Goal: Obtain resource: Obtain resource

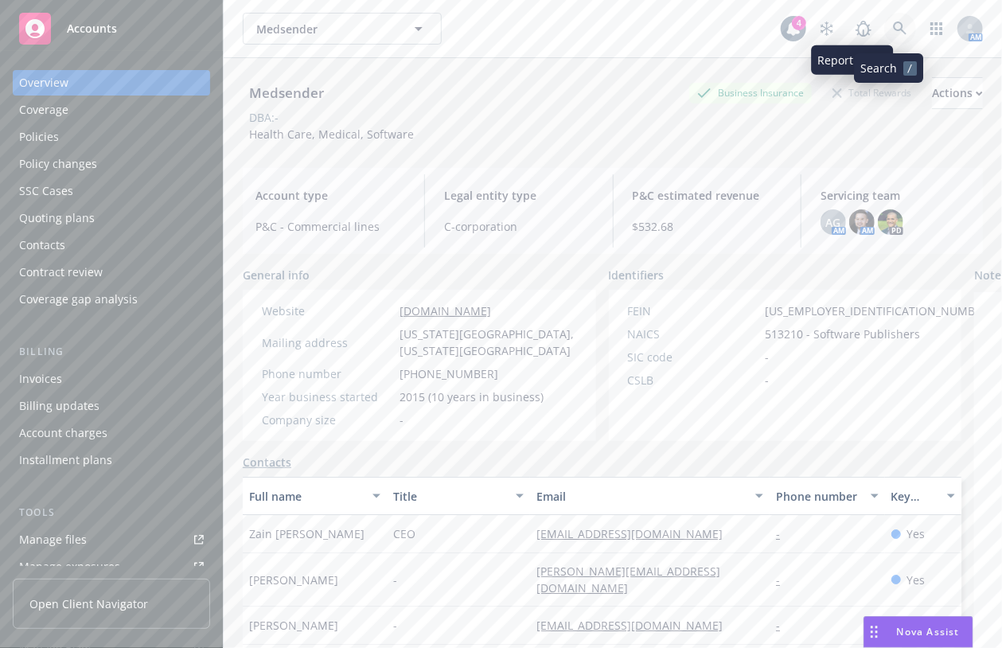
click at [895, 29] on link at bounding box center [900, 29] width 32 height 32
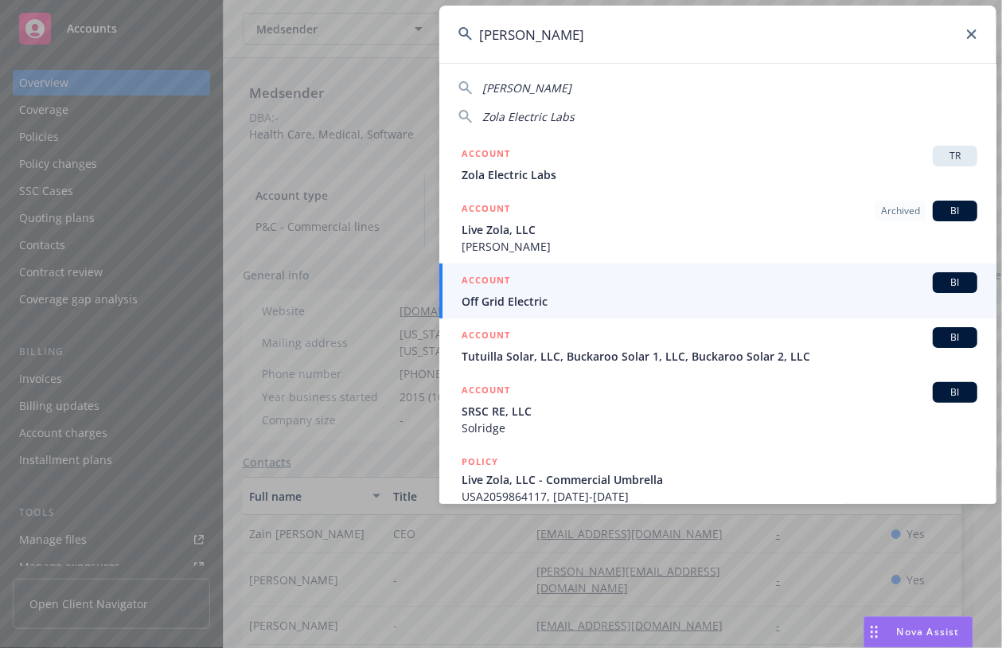
type input "[PERSON_NAME]"
click at [596, 299] on span "Off Grid Electric" at bounding box center [720, 301] width 516 height 17
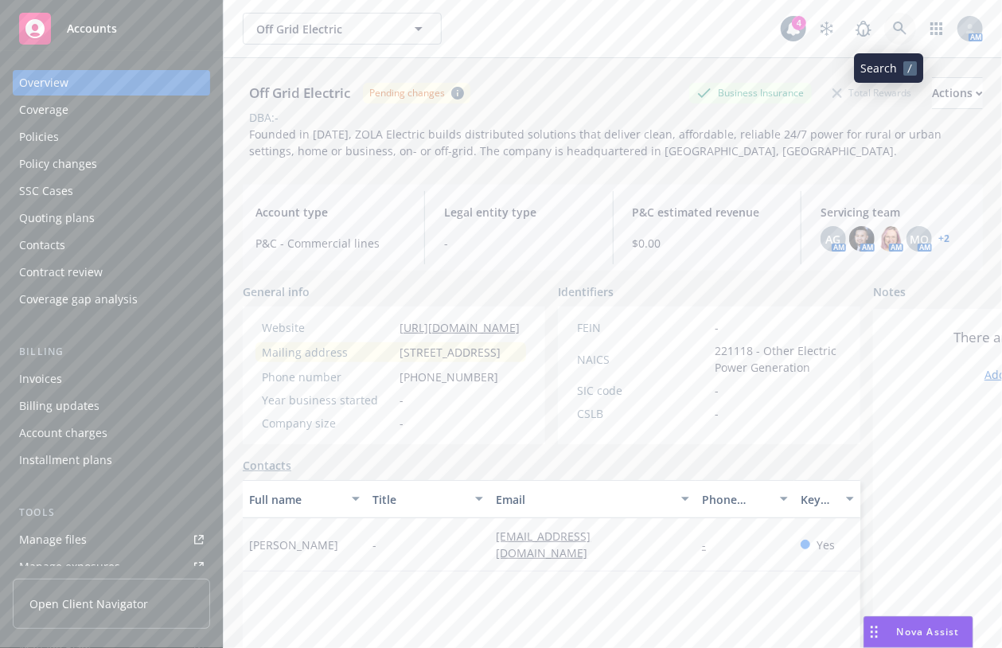
click at [893, 21] on icon at bounding box center [900, 28] width 14 height 14
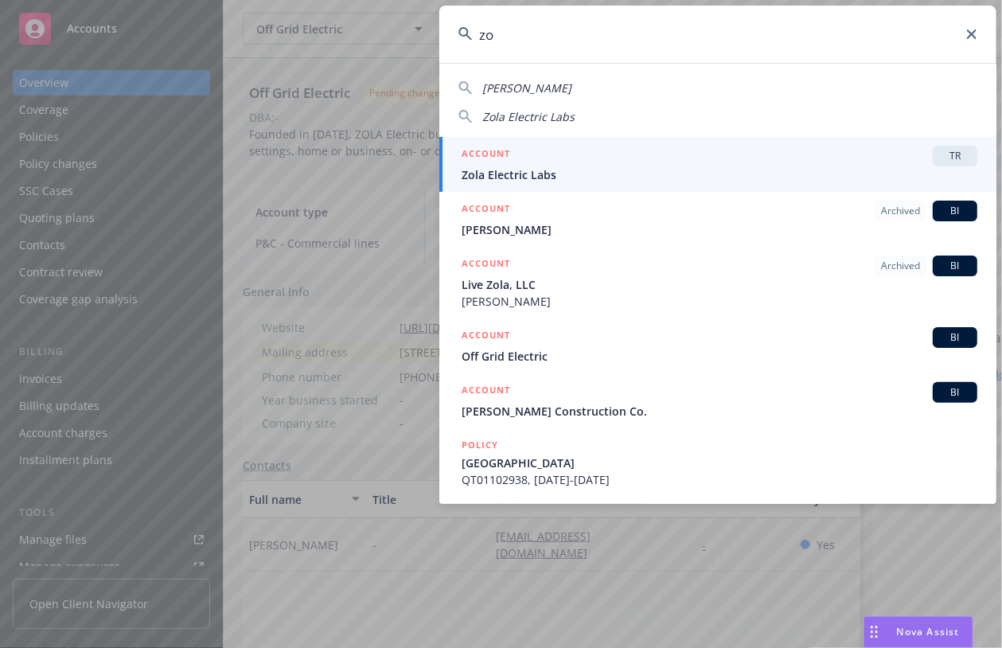
type input "z"
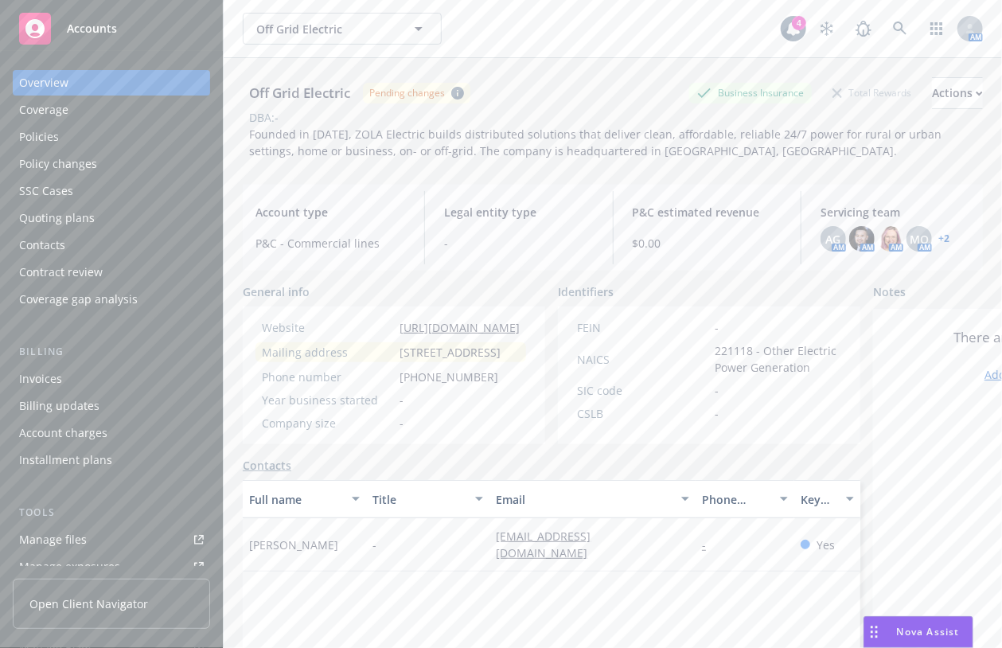
click at [60, 140] on div "Policies" at bounding box center [111, 136] width 185 height 25
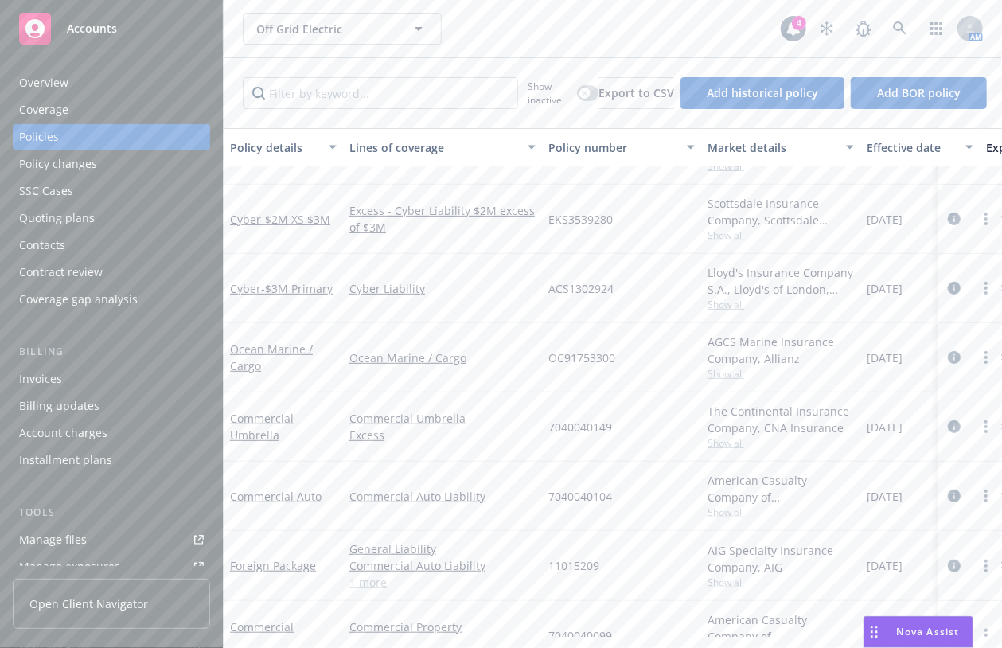
scroll to position [284, 0]
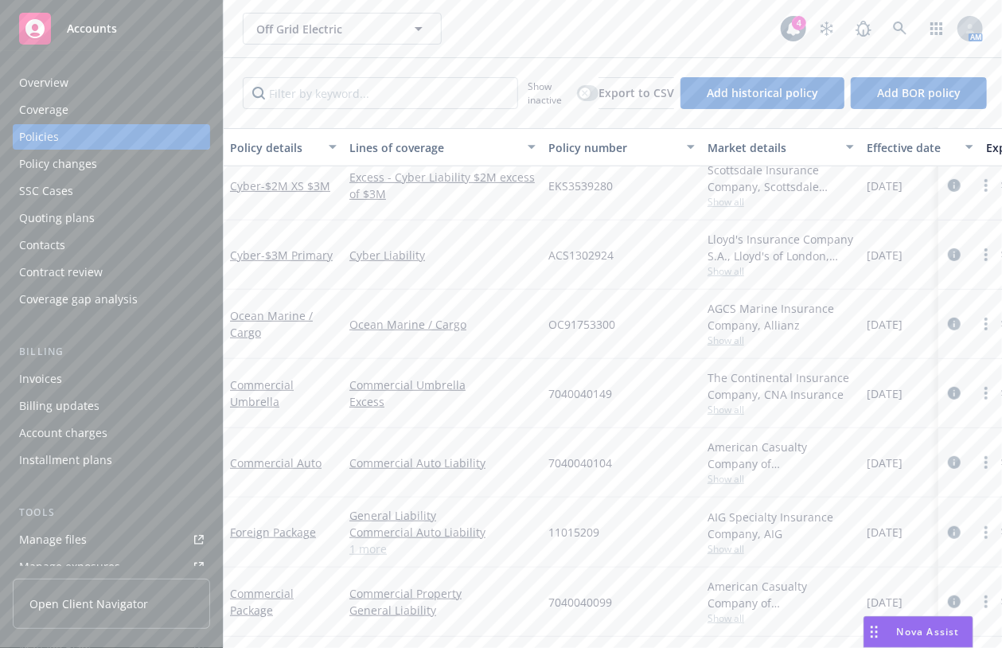
click at [90, 526] on div "Tools Manage files Manage exposures Manage certificates Manage claims Manage BO…" at bounding box center [111, 596] width 197 height 183
click at [90, 536] on link "Manage files" at bounding box center [111, 539] width 197 height 25
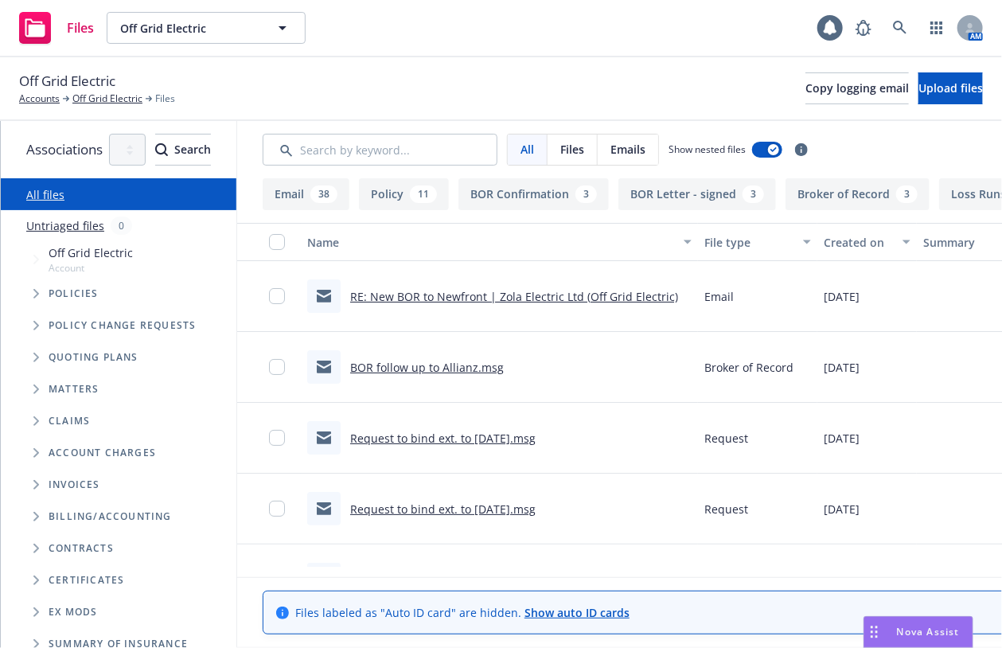
click at [25, 294] on span "Tree Example" at bounding box center [35, 293] width 25 height 25
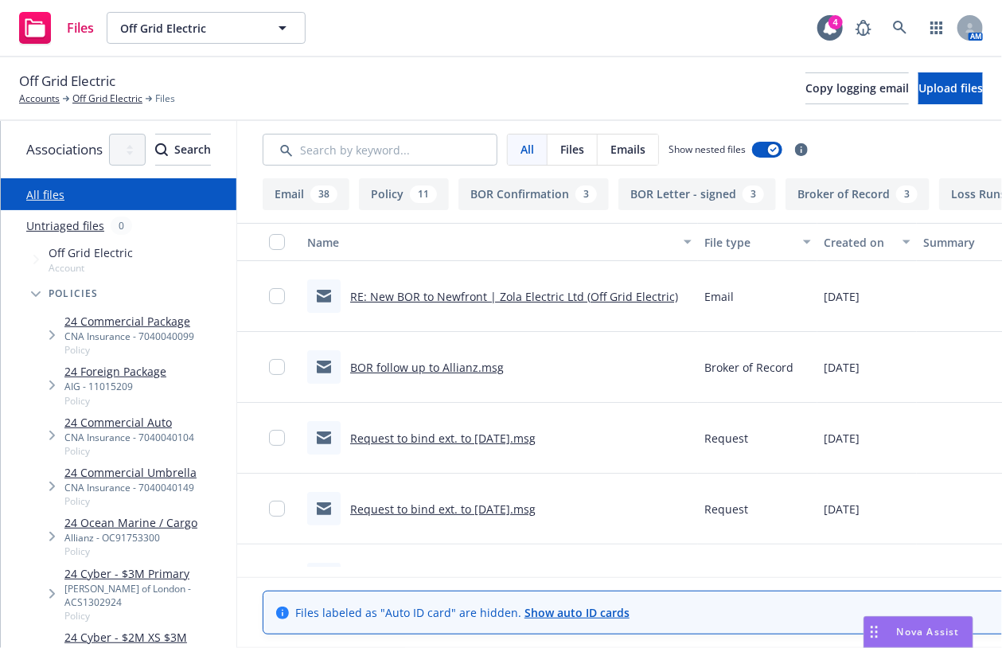
click at [212, 325] on div "24 Commercial Package CNA Insurance - 7040040099 Policy" at bounding box center [135, 335] width 204 height 50
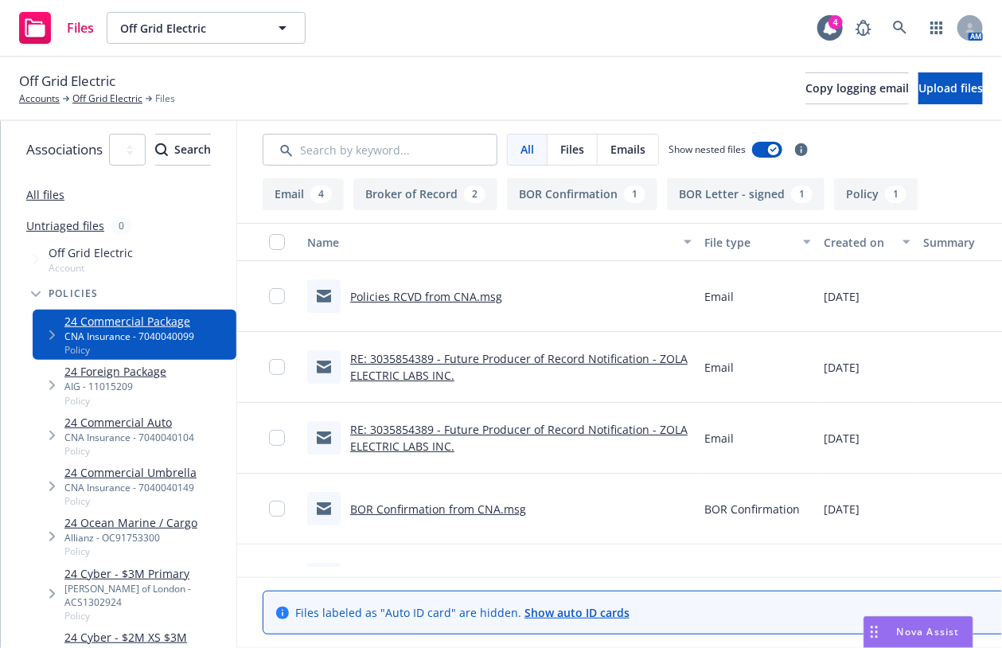
click at [121, 383] on div "AIG - 11015209" at bounding box center [115, 387] width 102 height 14
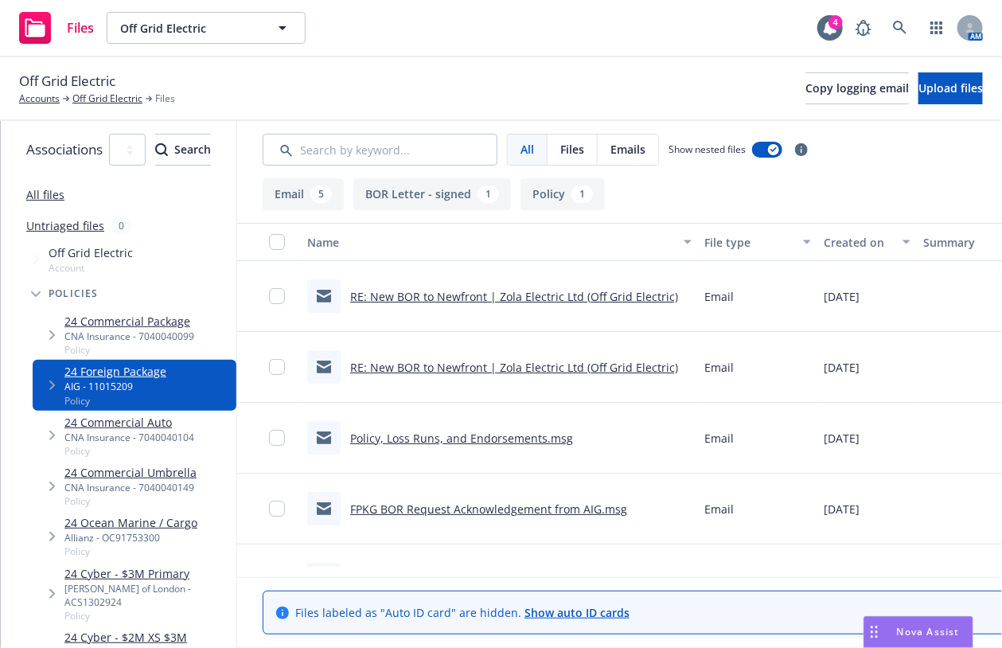
click at [465, 90] on div "Off Grid Electric Accounts Off Grid Electric Files Copy logging email Upload fi…" at bounding box center [501, 88] width 964 height 35
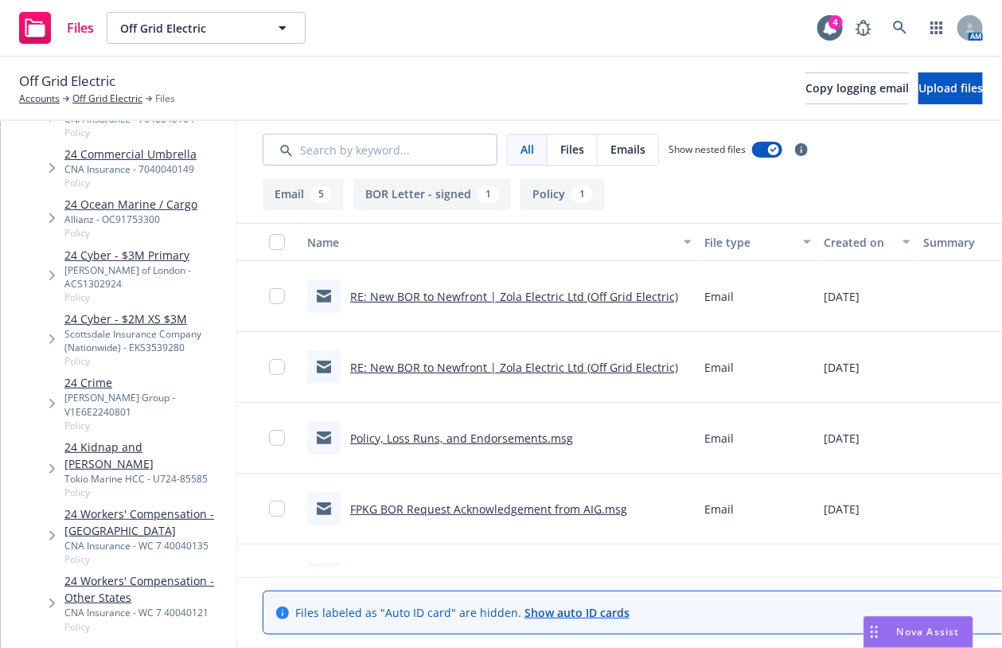
click at [150, 310] on link "24 Cyber - $2M XS $3M" at bounding box center [147, 318] width 166 height 17
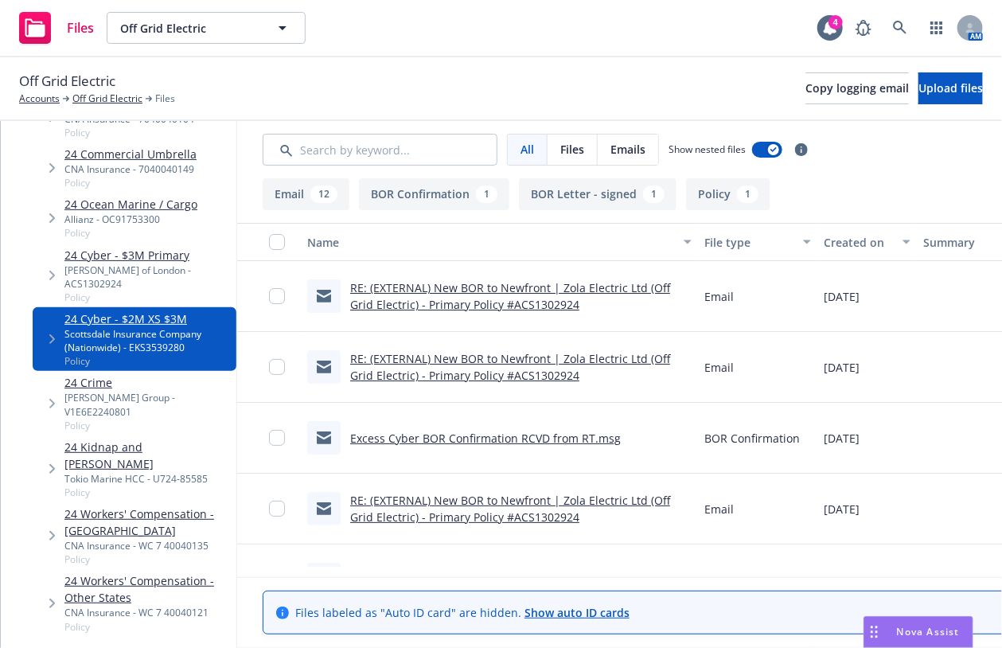
click at [583, 310] on link "RE: (EXTERNAL) New BOR to Newfront | Zola Electric Ltd (Off Grid Electric) - Pr…" at bounding box center [510, 296] width 320 height 32
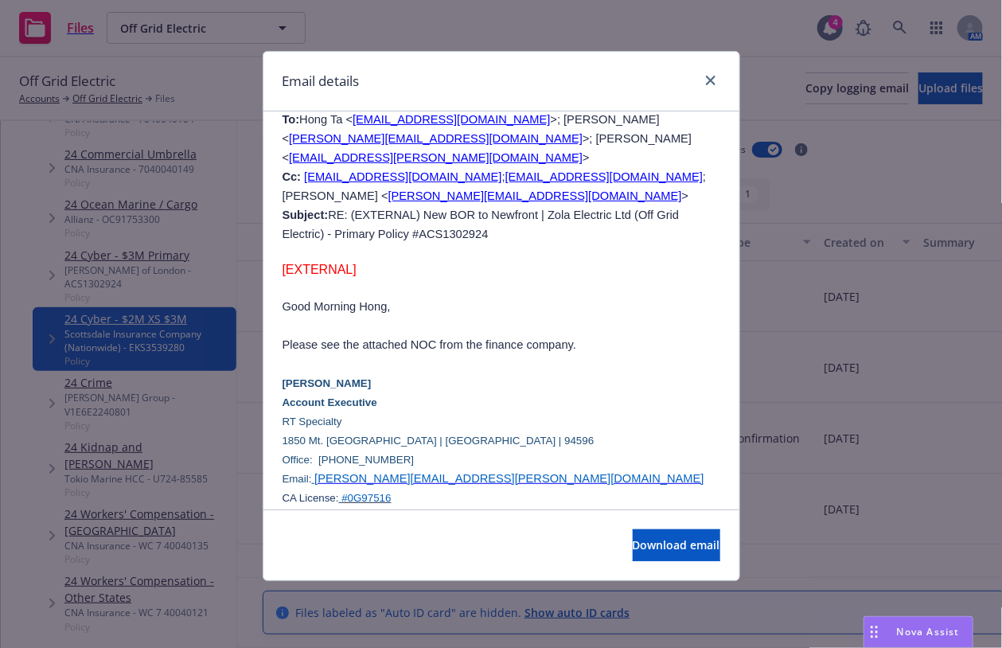
scroll to position [832, 0]
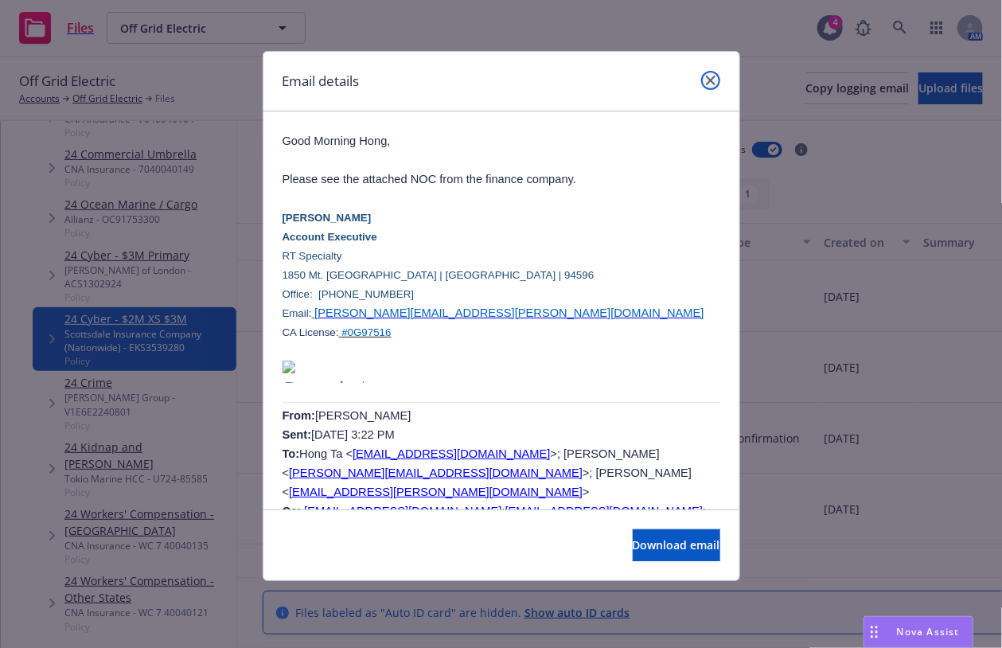
click at [710, 80] on icon "close" at bounding box center [711, 81] width 10 height 10
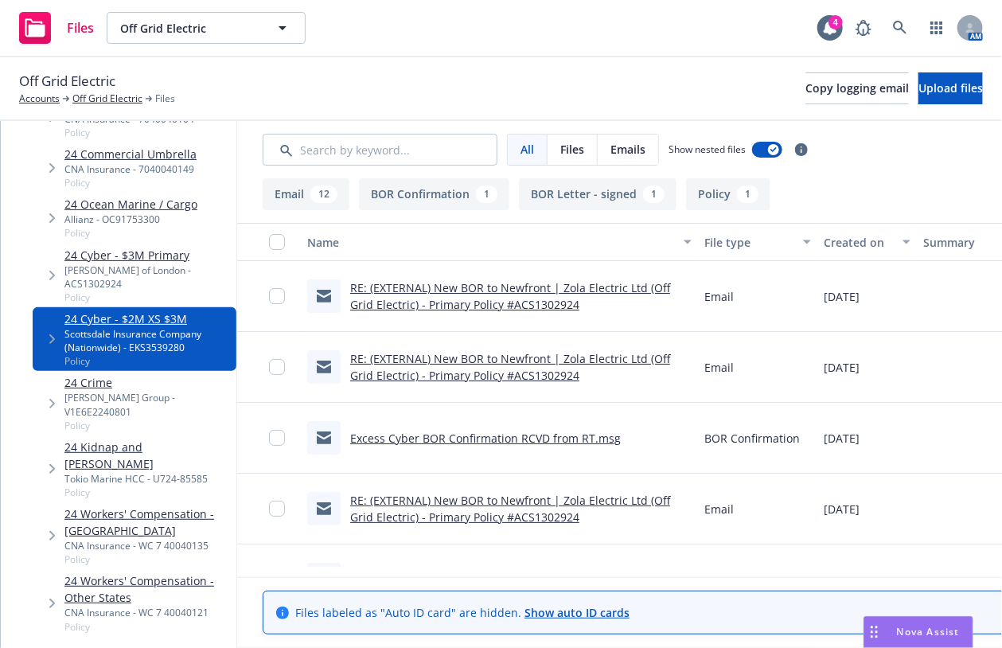
click at [166, 271] on div "Lloyd's of London - ACS1302924" at bounding box center [147, 276] width 166 height 27
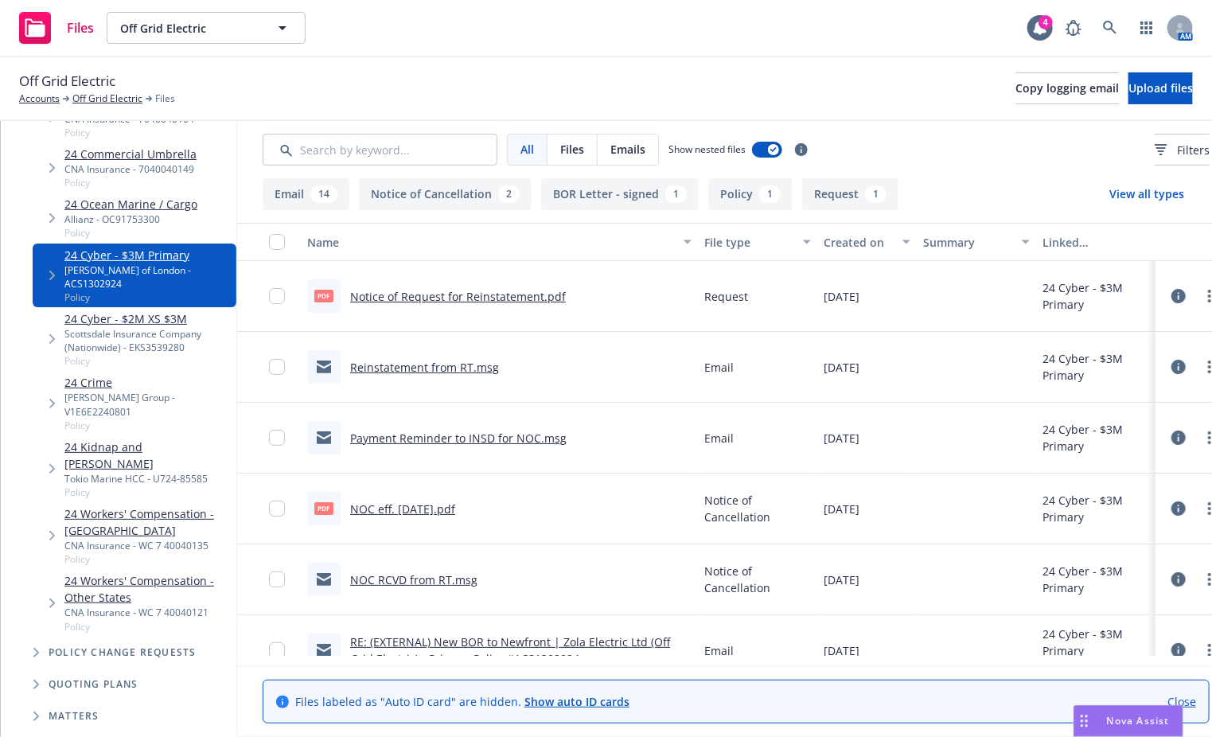
scroll to position [318, 0]
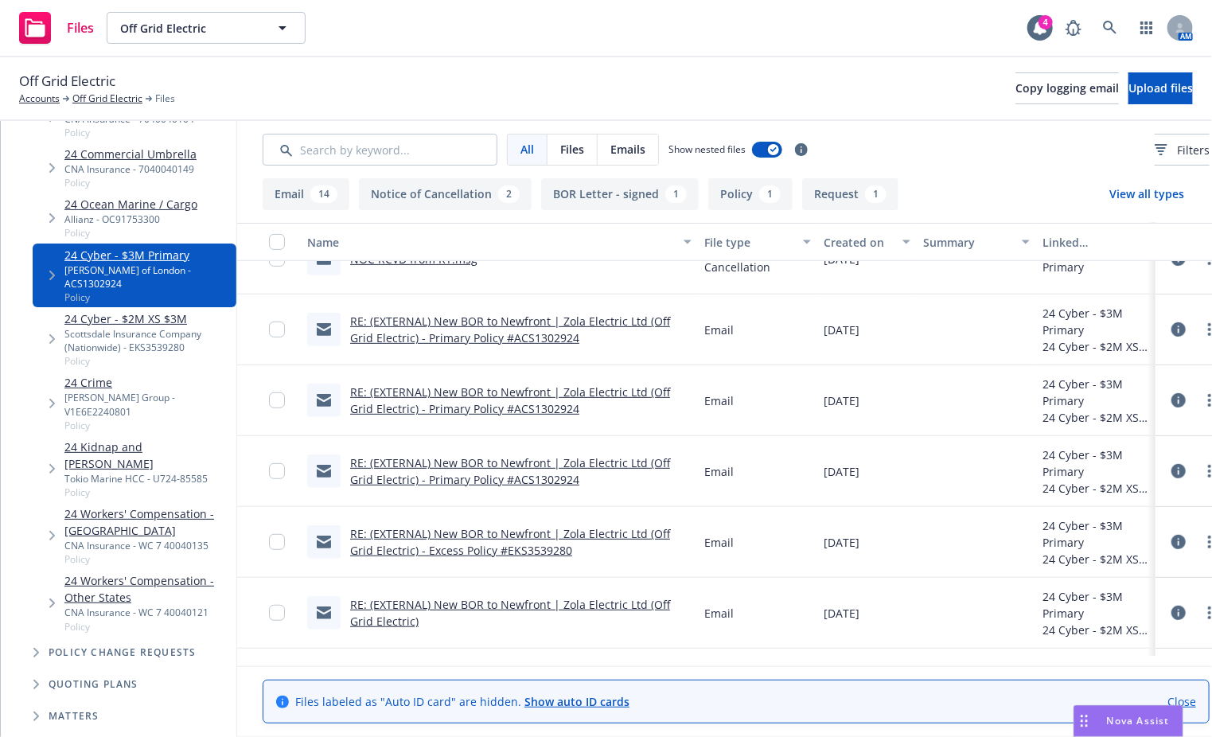
click at [664, 328] on div "RE: (EXTERNAL) New BOR to Newfront | Zola Electric Ltd (Off Grid Electric) - Pr…" at bounding box center [520, 329] width 341 height 33
click at [665, 314] on link "RE: (EXTERNAL) New BOR to Newfront | Zola Electric Ltd (Off Grid Electric) - Pr…" at bounding box center [510, 330] width 320 height 32
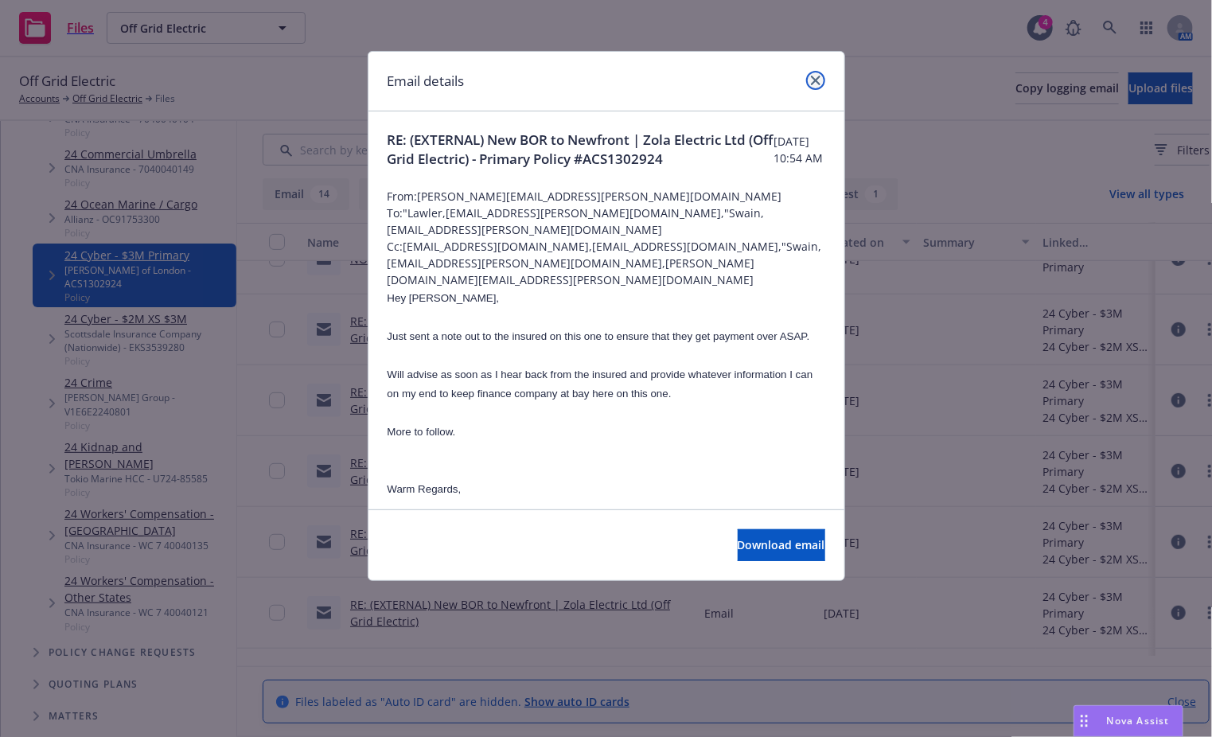
click at [814, 80] on icon "close" at bounding box center [816, 81] width 10 height 10
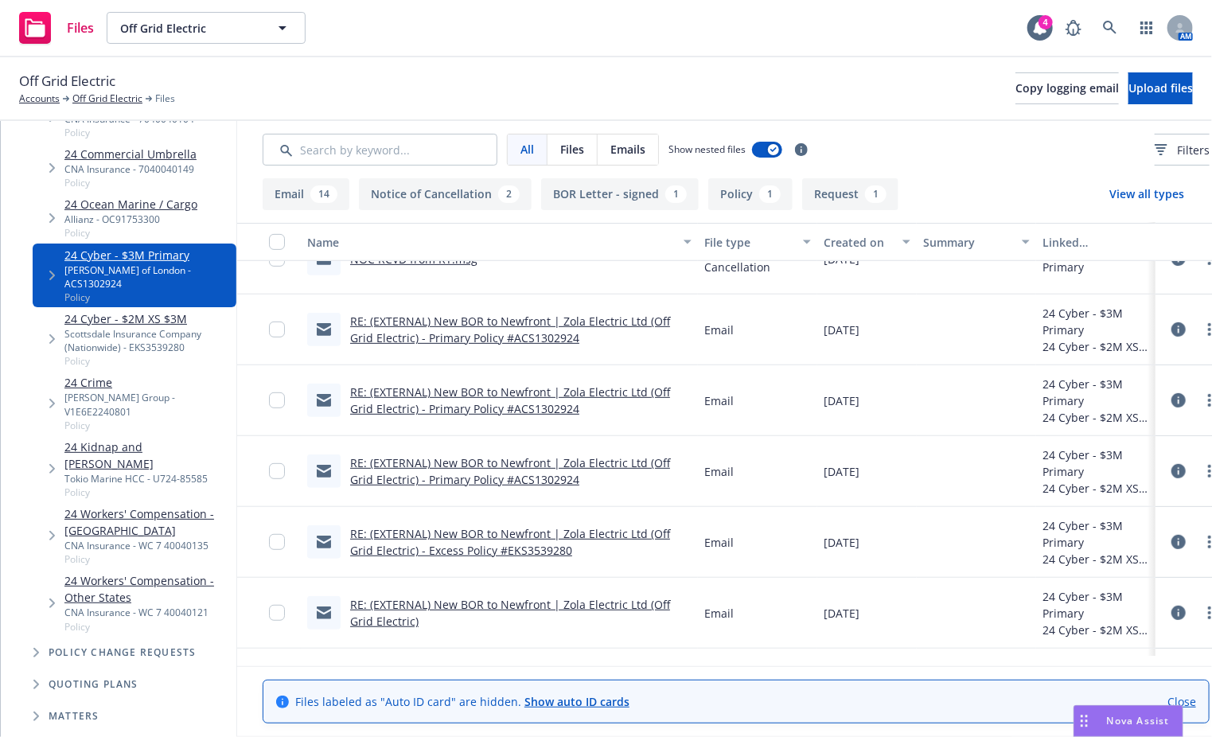
click at [614, 545] on div "RE: (EXTERNAL) New BOR to Newfront | Zola Electric Ltd (Off Grid Electric) - Ex…" at bounding box center [520, 541] width 341 height 33
click at [619, 529] on link "RE: (EXTERNAL) New BOR to Newfront | Zola Electric Ltd (Off Grid Electric) - Ex…" at bounding box center [510, 542] width 320 height 32
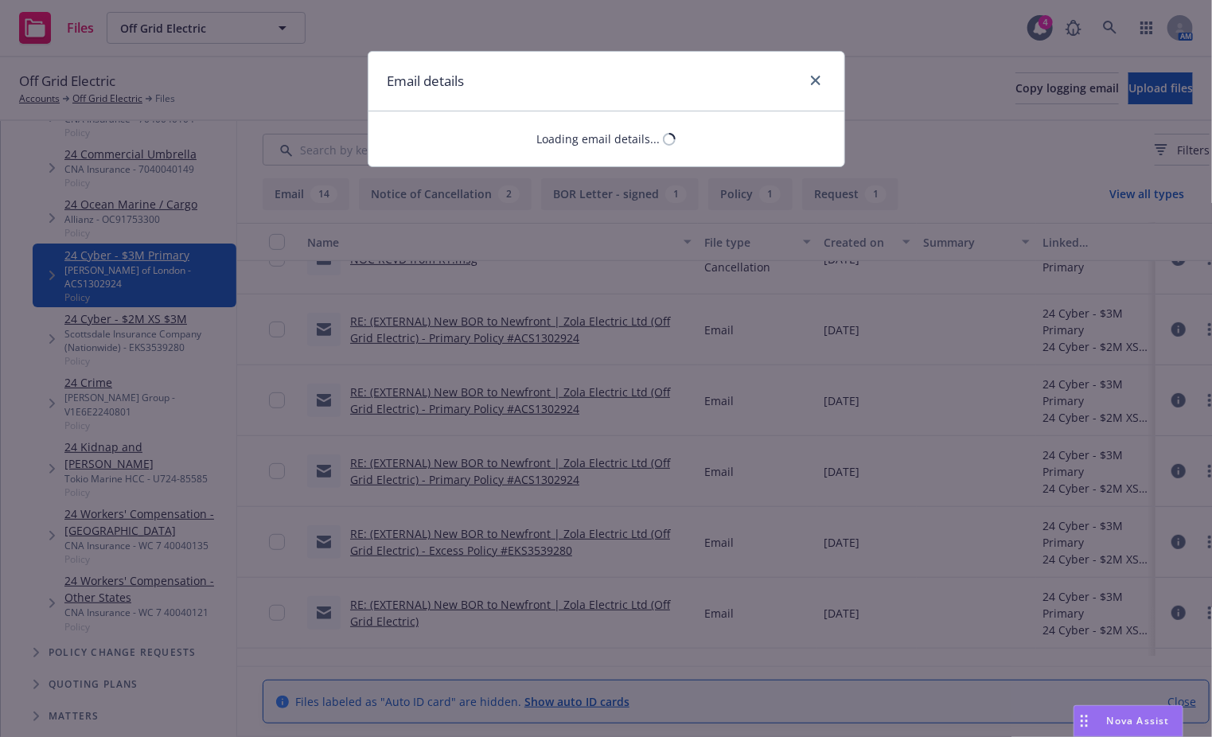
click at [622, 529] on div "Email details Loading email details..." at bounding box center [606, 368] width 1212 height 737
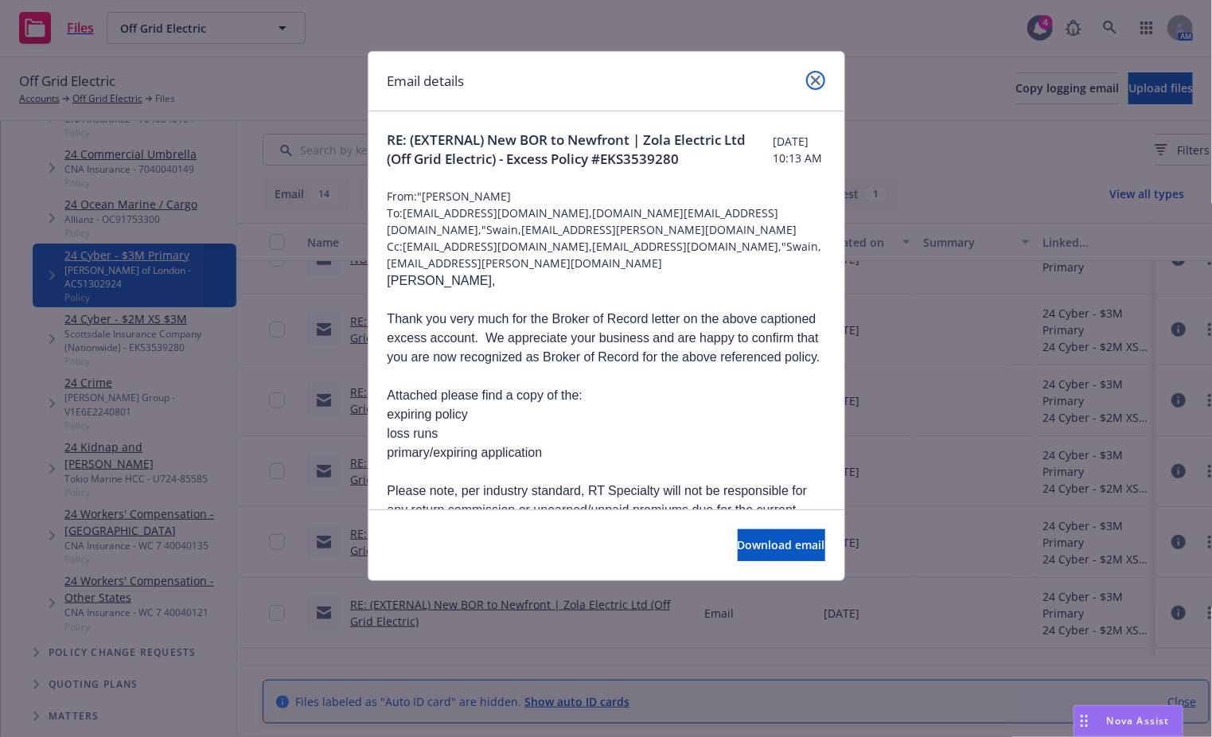
click at [809, 84] on link "close" at bounding box center [815, 80] width 19 height 19
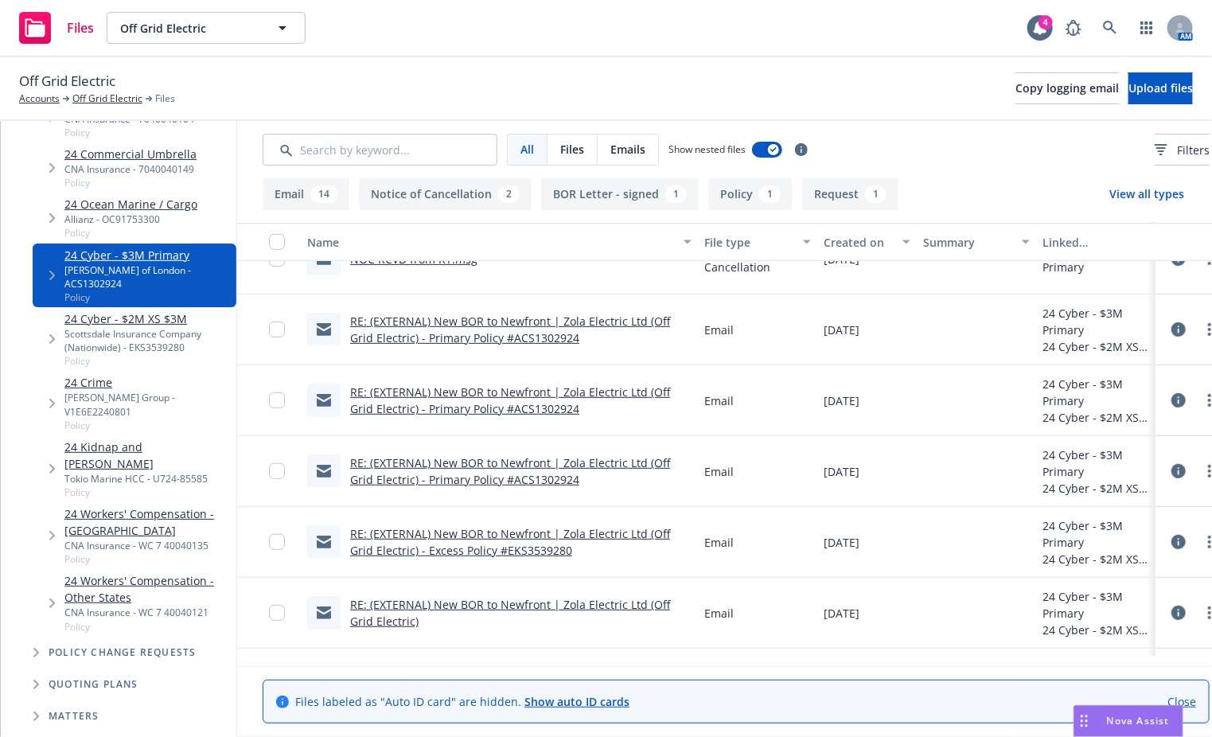
click at [670, 456] on link "RE: (EXTERNAL) New BOR to Newfront | Zola Electric Ltd (Off Grid Electric) - Pr…" at bounding box center [510, 471] width 320 height 32
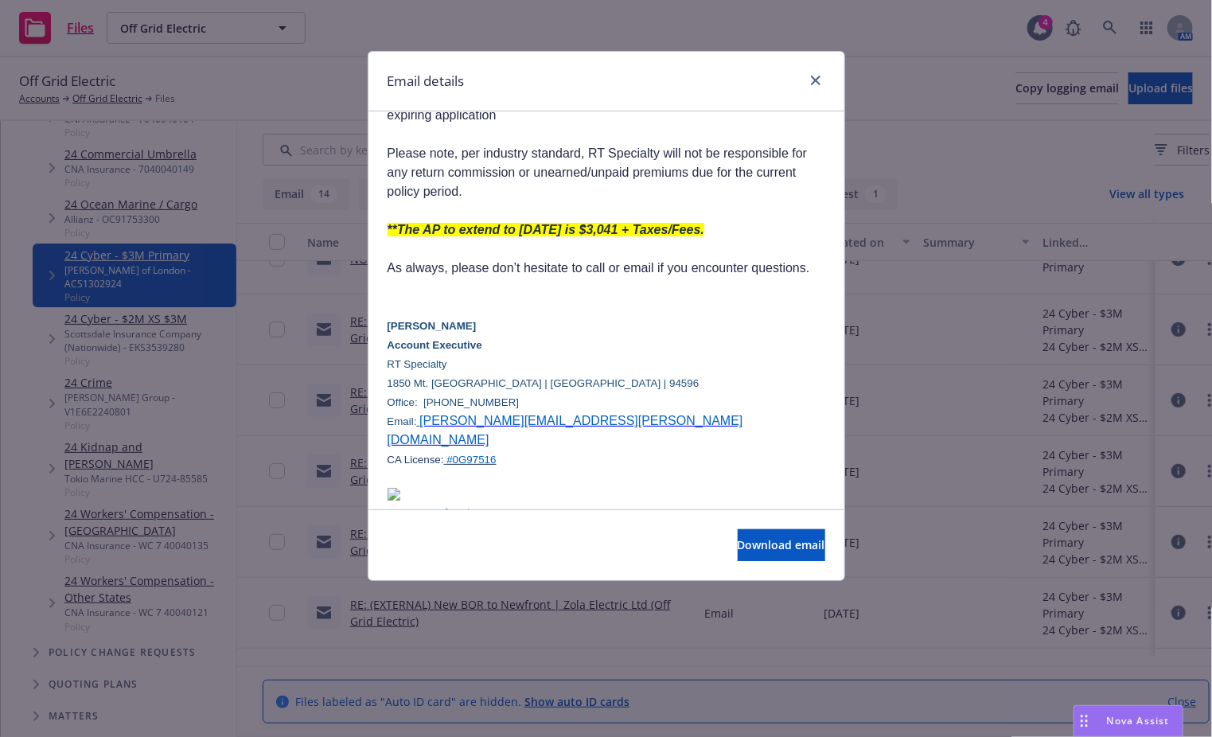
click at [825, 74] on div "Email details" at bounding box center [607, 82] width 476 height 60
click at [814, 77] on icon "close" at bounding box center [816, 81] width 10 height 10
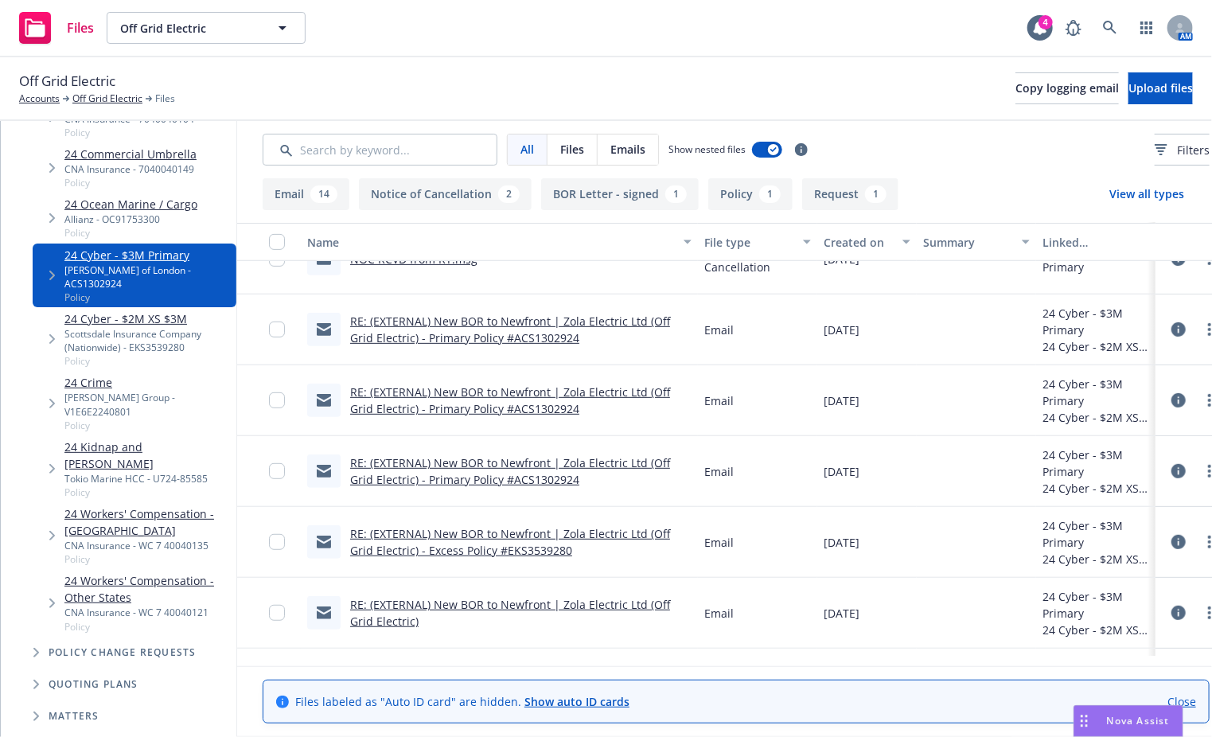
click at [619, 472] on div "RE: (EXTERNAL) New BOR to Newfront | Zola Electric Ltd (Off Grid Electric) - Pr…" at bounding box center [520, 470] width 341 height 33
click at [577, 552] on link "RE: (EXTERNAL) New BOR to Newfront | Zola Electric Ltd (Off Grid Electric) - Ex…" at bounding box center [510, 542] width 320 height 32
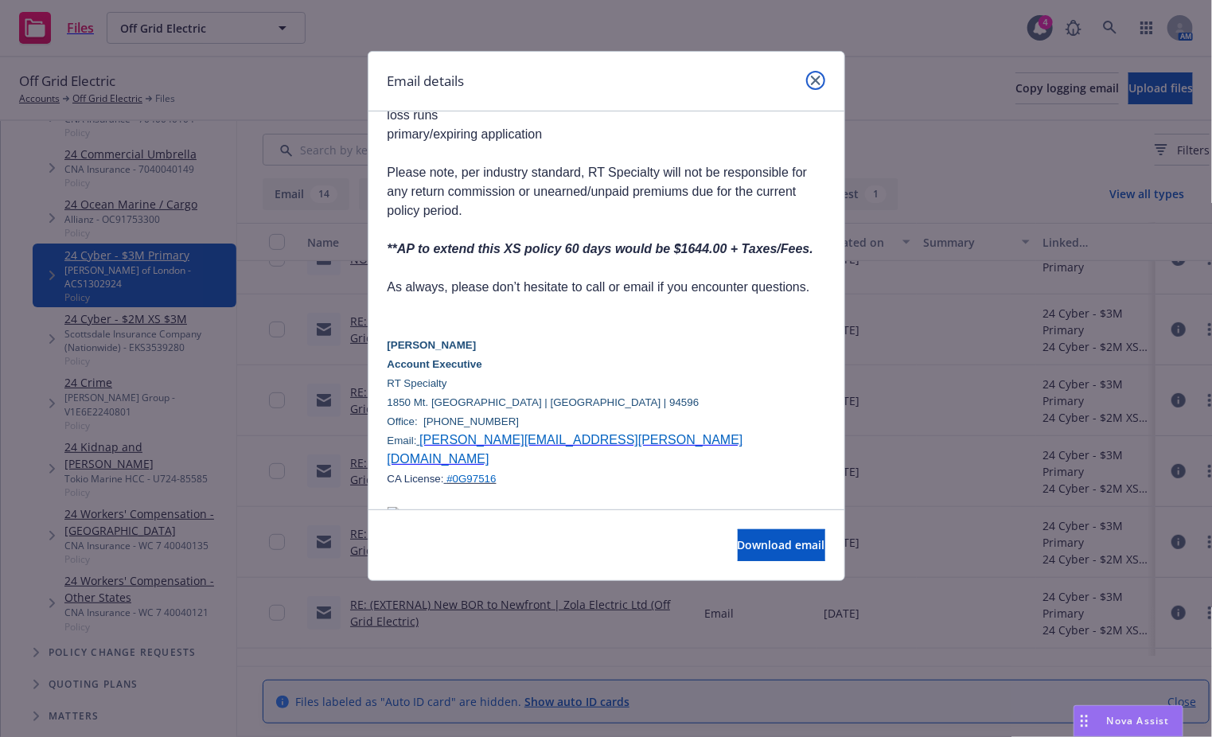
click at [817, 84] on icon "close" at bounding box center [816, 81] width 10 height 10
